Goal: Check status

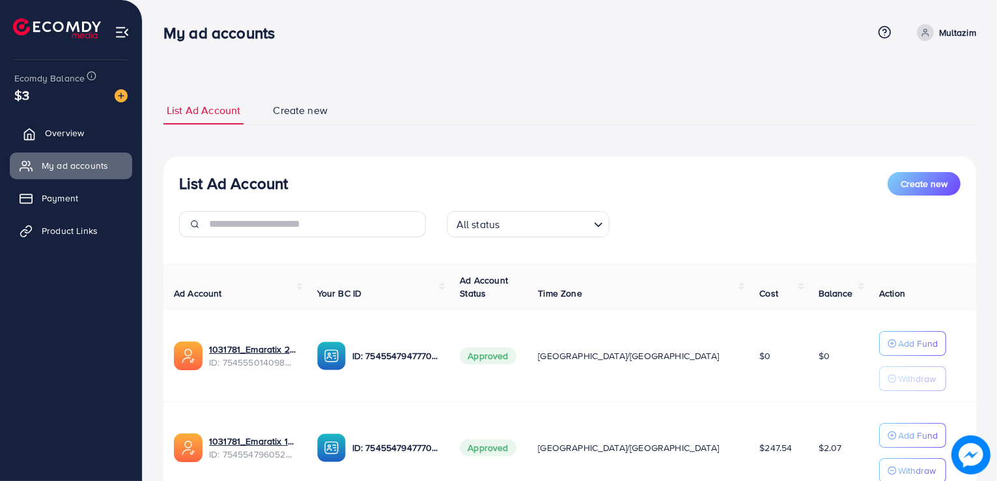
click at [63, 139] on span "Overview" at bounding box center [64, 132] width 39 height 13
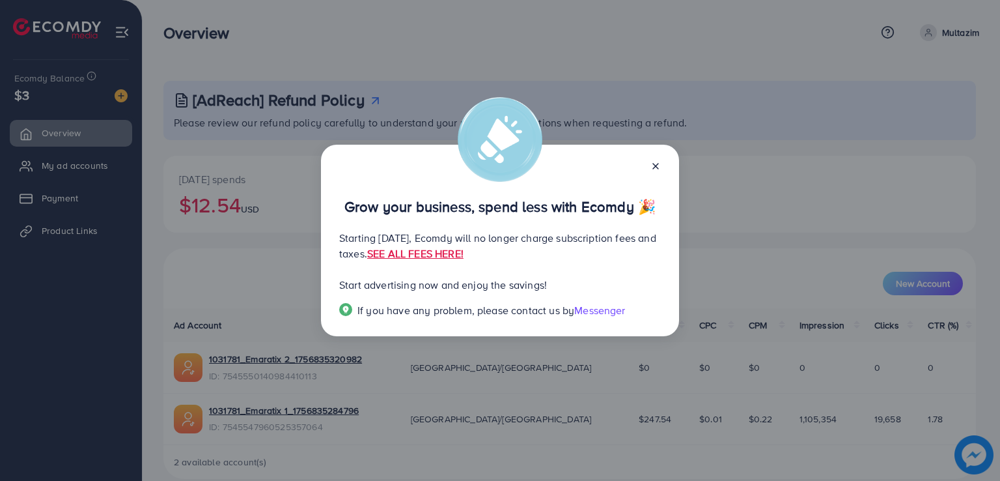
click at [654, 168] on line at bounding box center [655, 165] width 5 height 5
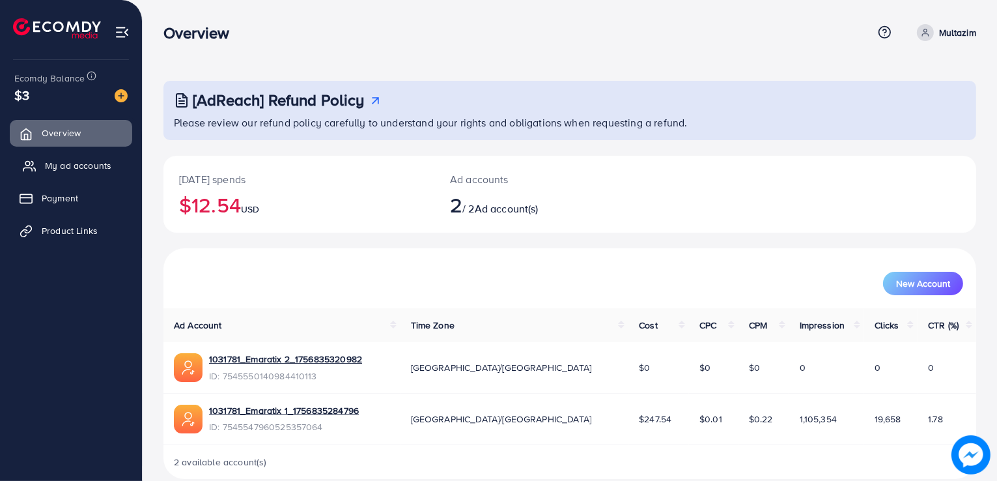
click at [98, 159] on span "My ad accounts" at bounding box center [78, 165] width 66 height 13
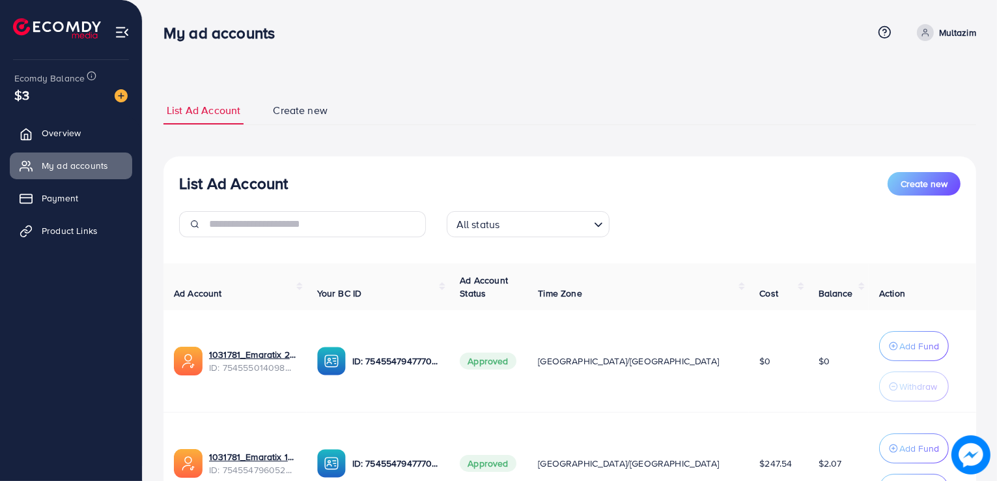
scroll to position [126, 0]
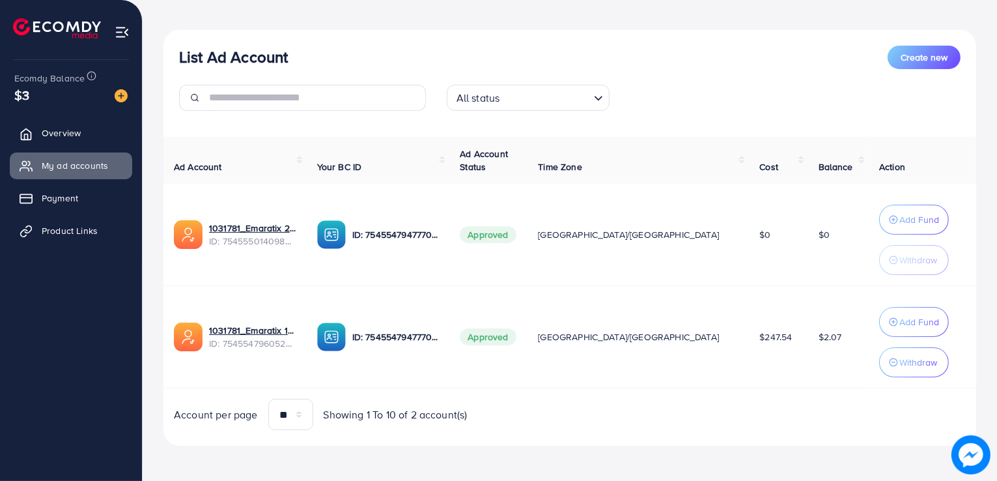
click at [528, 317] on td "Approved" at bounding box center [488, 337] width 78 height 102
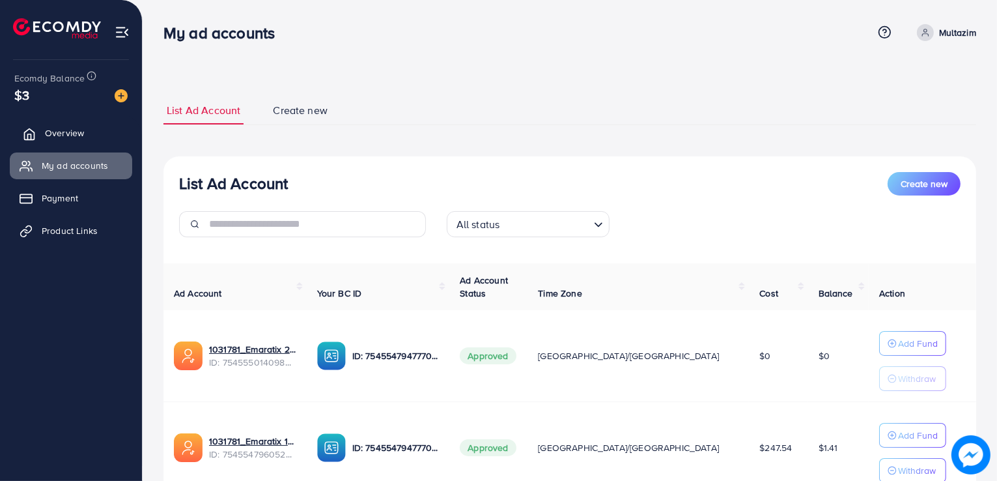
click at [50, 132] on span "Overview" at bounding box center [64, 132] width 39 height 13
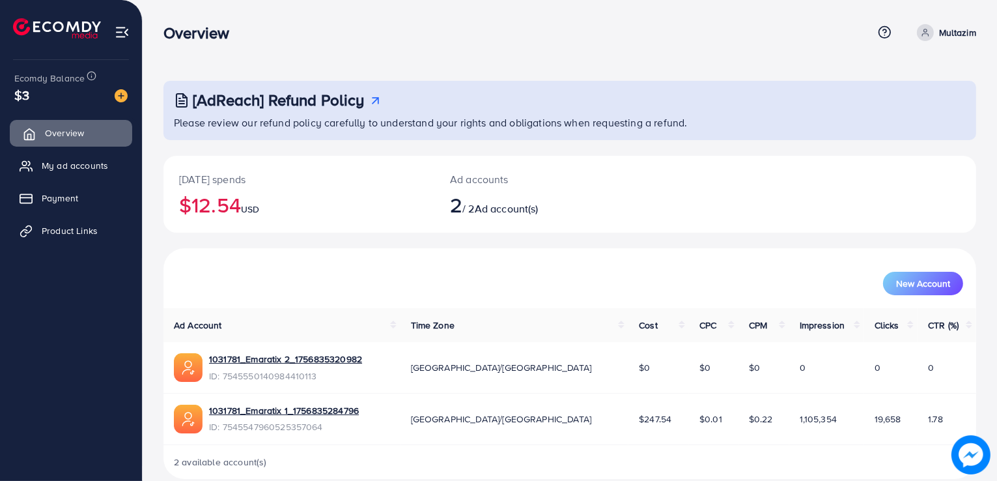
click at [50, 132] on span "Overview" at bounding box center [64, 132] width 39 height 13
click at [47, 160] on span "My ad accounts" at bounding box center [78, 165] width 66 height 13
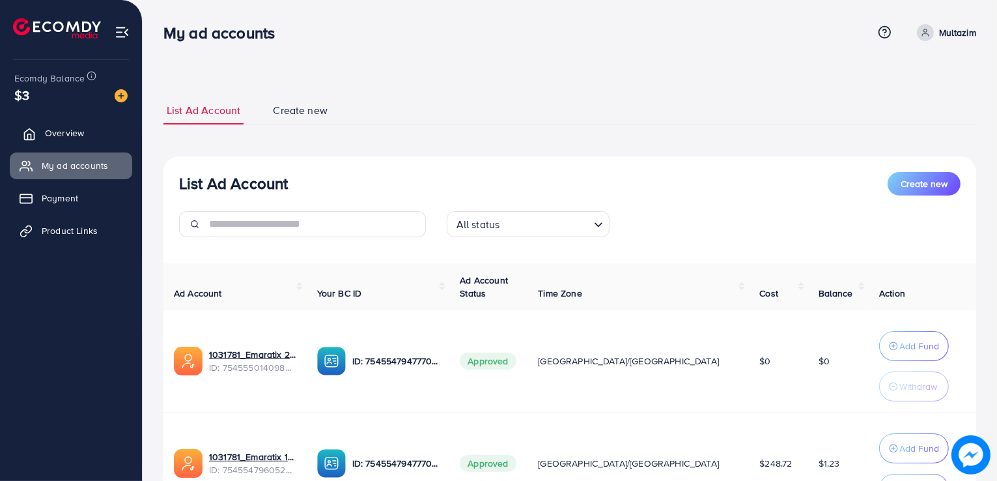
click at [73, 136] on span "Overview" at bounding box center [64, 132] width 39 height 13
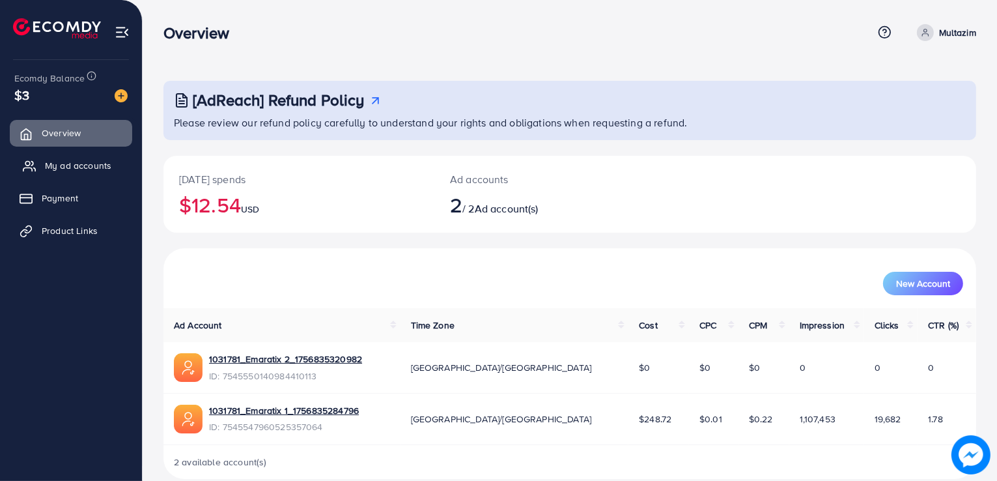
click at [73, 170] on span "My ad accounts" at bounding box center [78, 165] width 66 height 13
